Goal: Entertainment & Leisure: Consume media (video, audio)

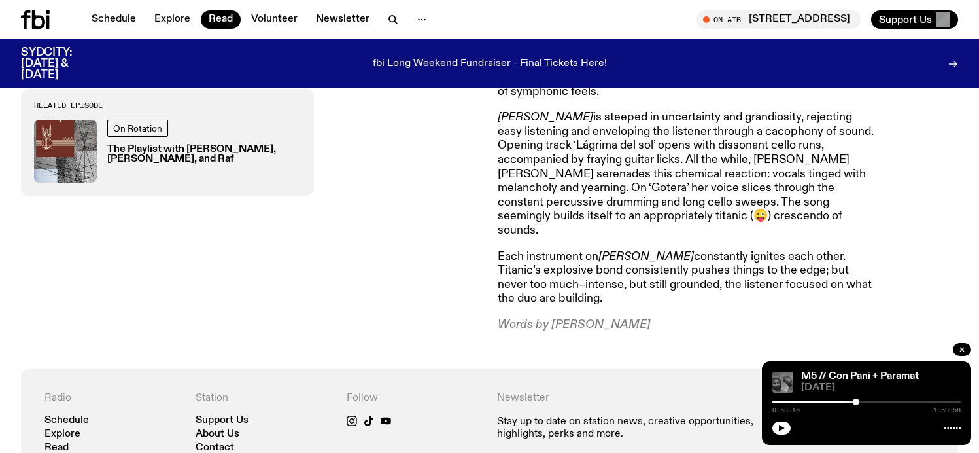
scroll to position [460, 0]
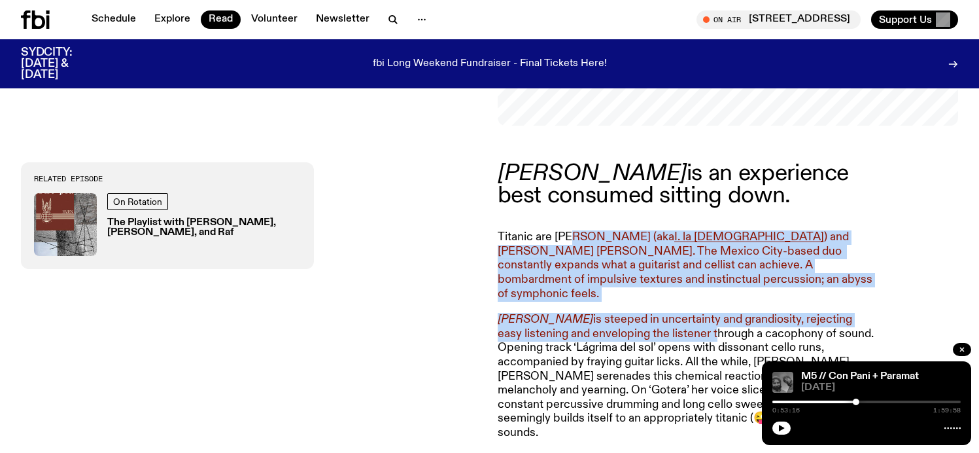
drag, startPoint x: 617, startPoint y: 309, endPoint x: 641, endPoint y: 323, distance: 27.3
click at [640, 323] on article "[PERSON_NAME] is an experience best consumed sitting down. Titanic are [PERSON_…" at bounding box center [686, 348] width 377 height 372
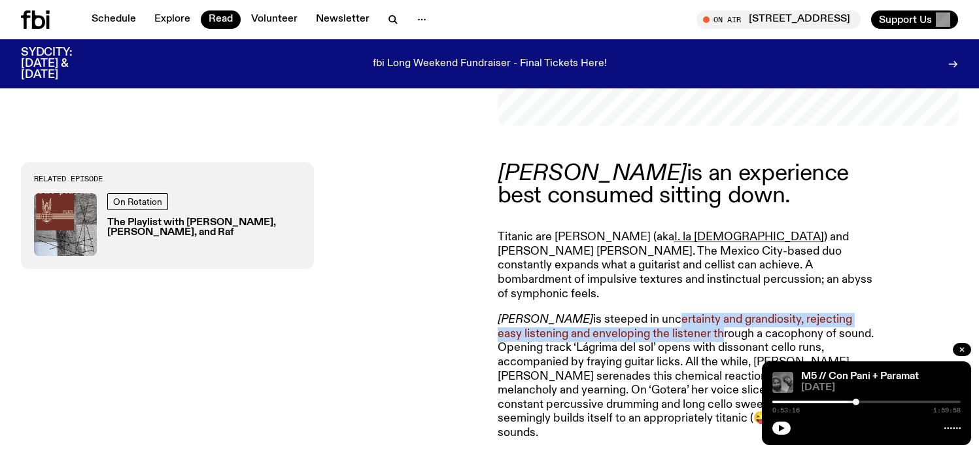
drag, startPoint x: 642, startPoint y: 324, endPoint x: 621, endPoint y: 304, distance: 28.7
click at [621, 313] on p "[PERSON_NAME] is steeped in uncertainty and grandiosity, rejecting easy listeni…" at bounding box center [686, 376] width 377 height 127
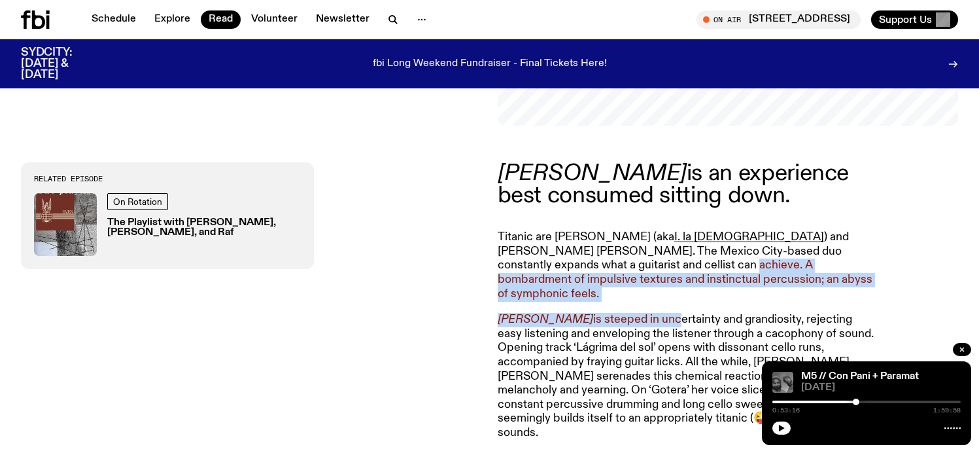
drag, startPoint x: 621, startPoint y: 304, endPoint x: 584, endPoint y: 262, distance: 55.6
click at [586, 260] on article "[PERSON_NAME] is an experience best consumed sitting down. Titanic are [PERSON_…" at bounding box center [686, 348] width 377 height 372
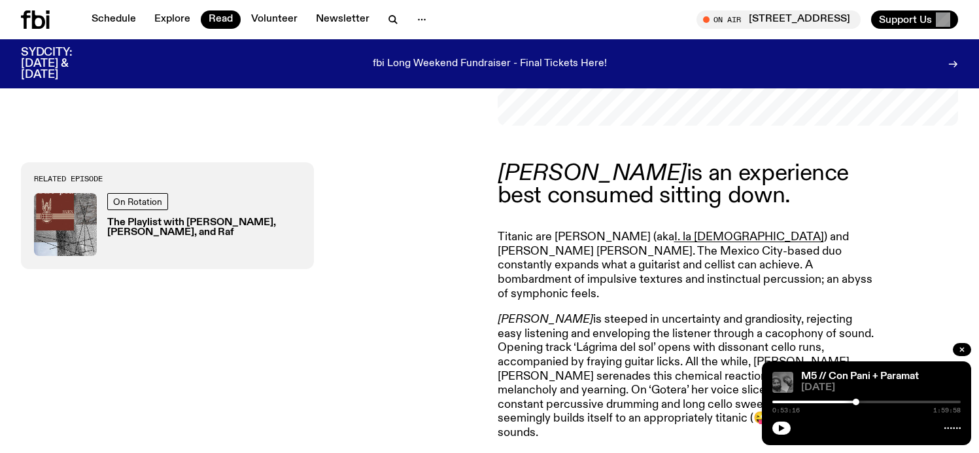
click at [584, 262] on p "Titanic are [PERSON_NAME] (aka I. la [DEMOGRAPHIC_DATA] ) and [PERSON_NAME] [PE…" at bounding box center [686, 265] width 377 height 71
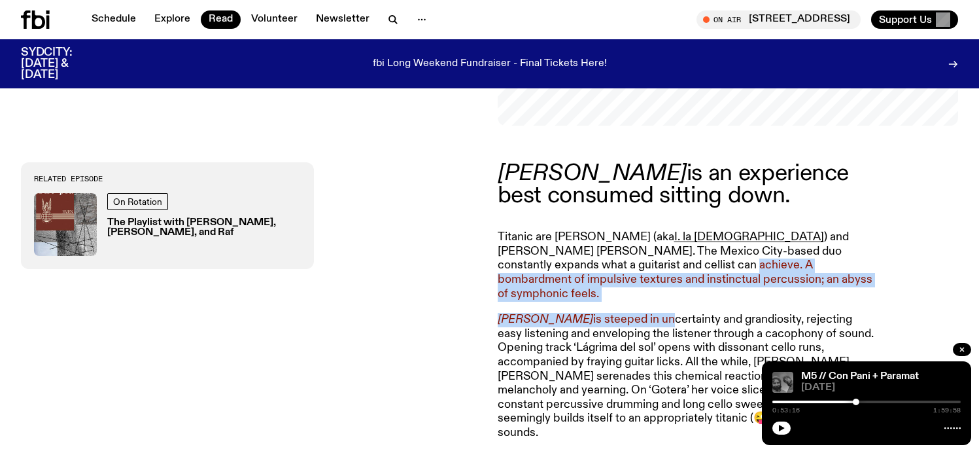
drag, startPoint x: 602, startPoint y: 286, endPoint x: 619, endPoint y: 311, distance: 30.1
click at [617, 307] on article "[PERSON_NAME] is an experience best consumed sitting down. Titanic are [PERSON_…" at bounding box center [686, 348] width 377 height 372
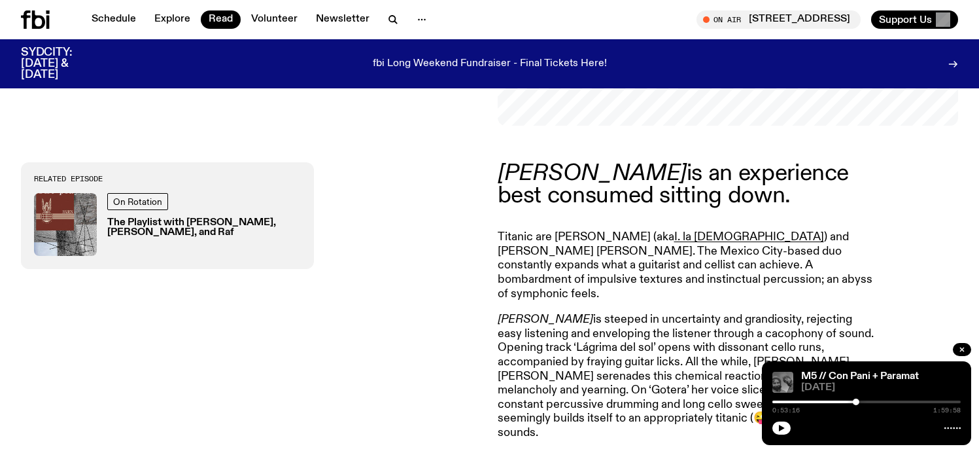
drag, startPoint x: 619, startPoint y: 311, endPoint x: 627, endPoint y: 291, distance: 22.0
click at [619, 313] on p "[PERSON_NAME] is steeped in uncertainty and grandiosity, rejecting easy listeni…" at bounding box center [686, 376] width 377 height 127
